Goal: Task Accomplishment & Management: Use online tool/utility

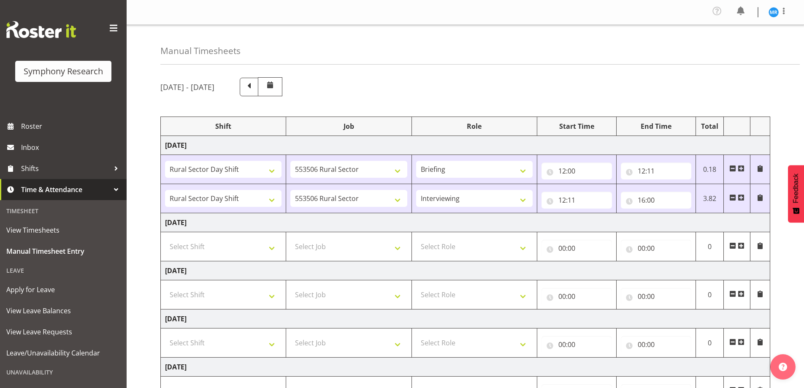
select select "81297"
select select "10587"
select select "81297"
select select "10587"
select select "47"
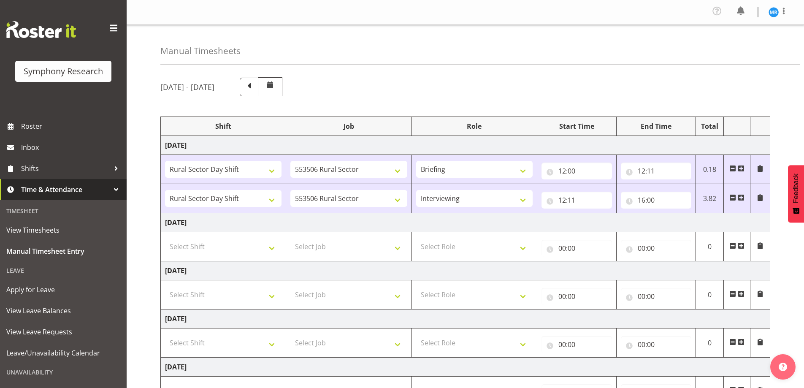
scroll to position [168, 0]
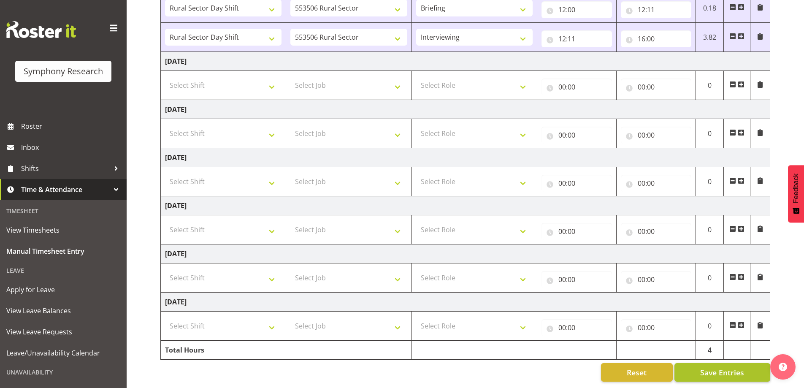
click at [709, 367] on span "Save Entries" at bounding box center [722, 372] width 44 height 11
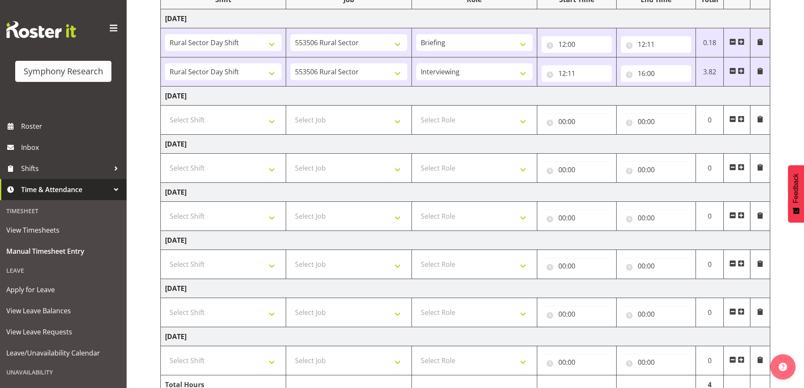
scroll to position [0, 0]
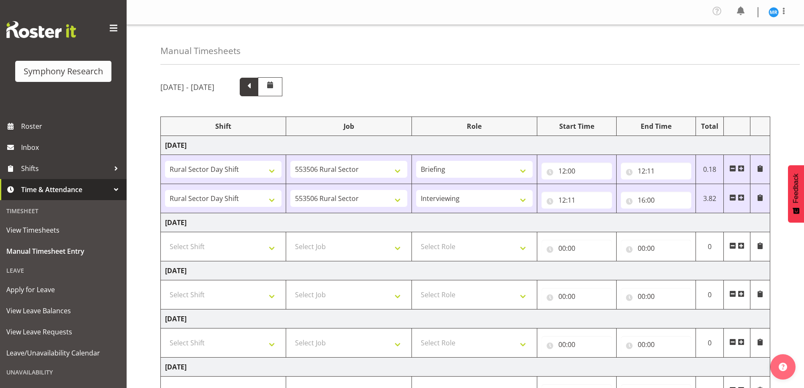
drag, startPoint x: 324, startPoint y: 85, endPoint x: 325, endPoint y: 89, distance: 4.2
click at [254, 85] on span at bounding box center [248, 86] width 11 height 11
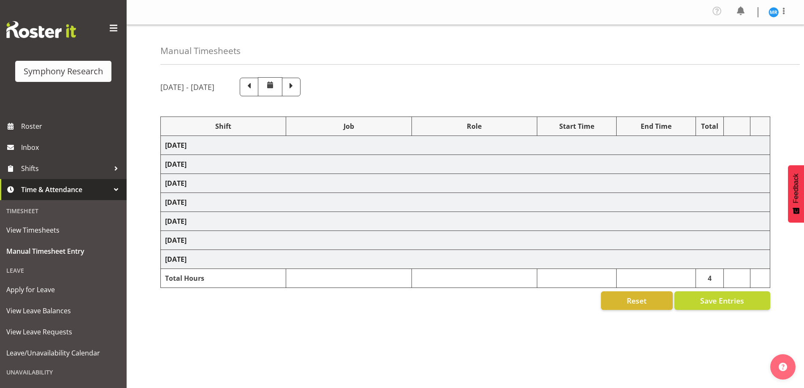
select select "48116"
select select "10527"
select select "47"
select select "48116"
select select "10527"
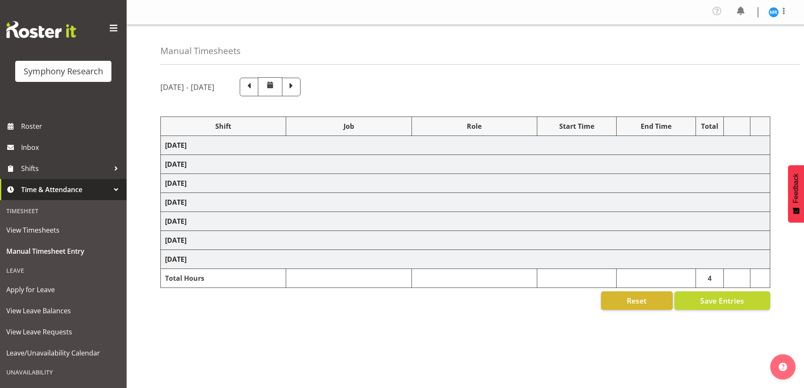
select select "47"
select select "48116"
select select "10527"
select select "47"
select select "48116"
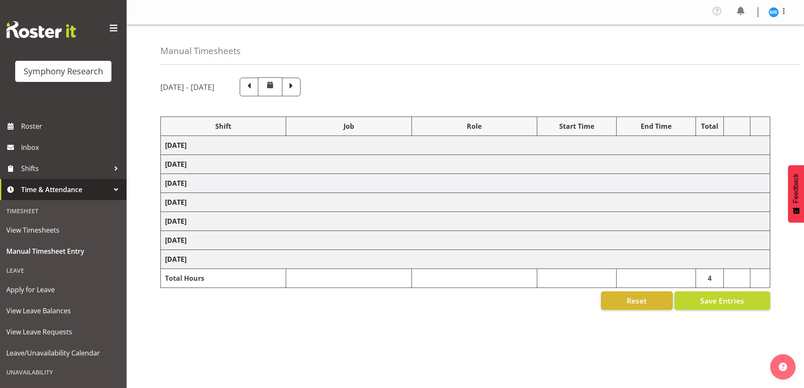
select select "10527"
select select "47"
select select "48116"
select select "10527"
select select "47"
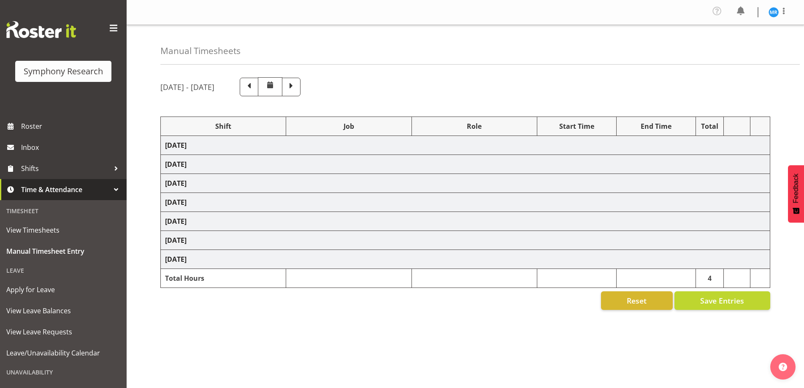
select select "10587"
select select "47"
select select "10527"
select select "47"
select select "10587"
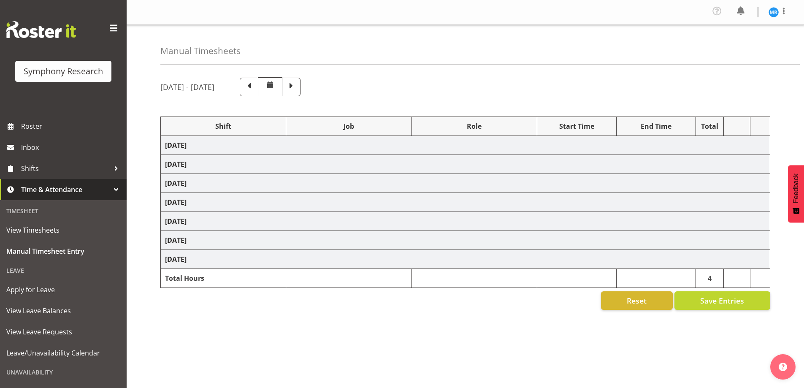
select select "47"
select select "10527"
select select "47"
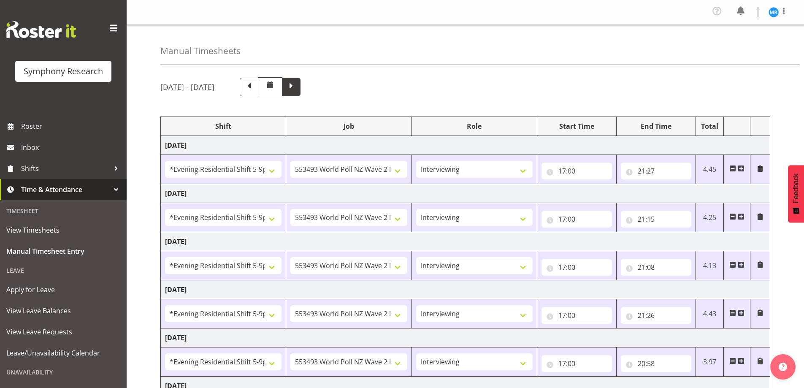
click at [297, 86] on span at bounding box center [291, 86] width 11 height 11
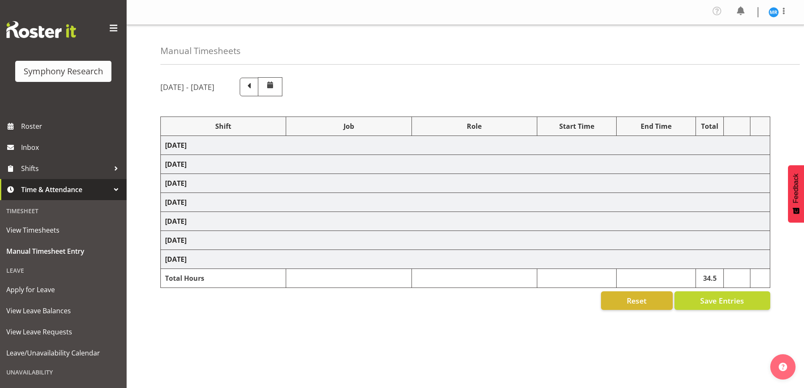
select select "81297"
select select "10587"
select select "81297"
select select "10587"
select select "47"
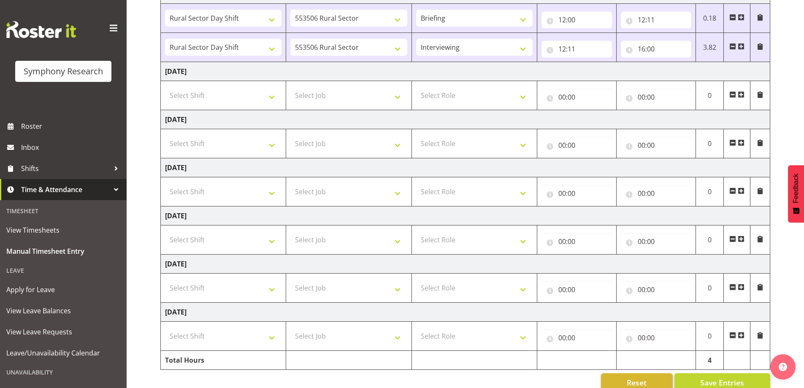
scroll to position [168, 0]
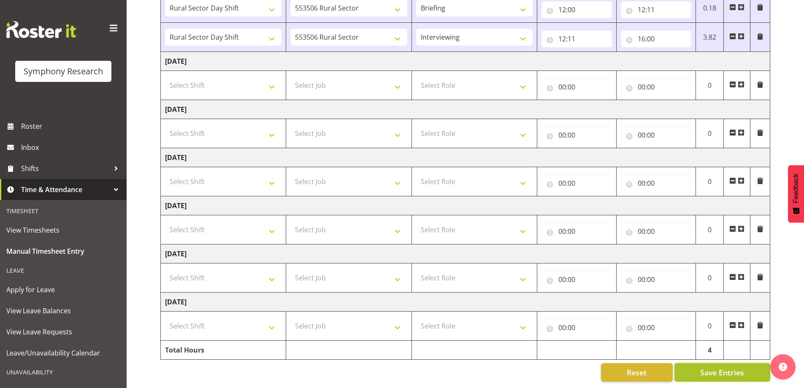
click at [721, 367] on span "Save Entries" at bounding box center [722, 372] width 44 height 11
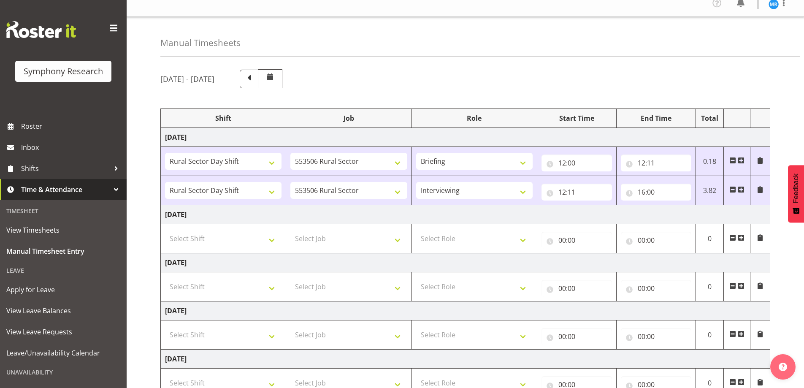
scroll to position [0, 0]
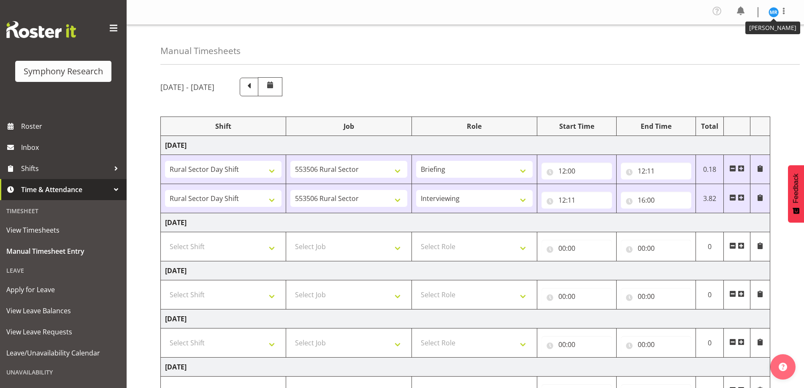
click at [776, 11] on img at bounding box center [773, 12] width 10 height 10
click at [749, 45] on link "Log Out" at bounding box center [748, 46] width 81 height 15
